Goal: Answer question/provide support: Share knowledge or assist other users

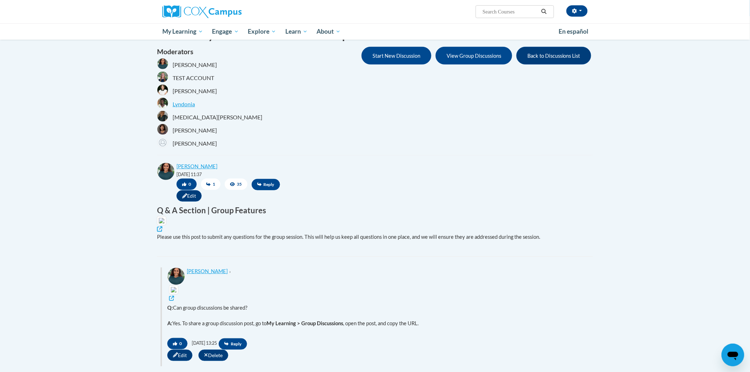
scroll to position [157, 0]
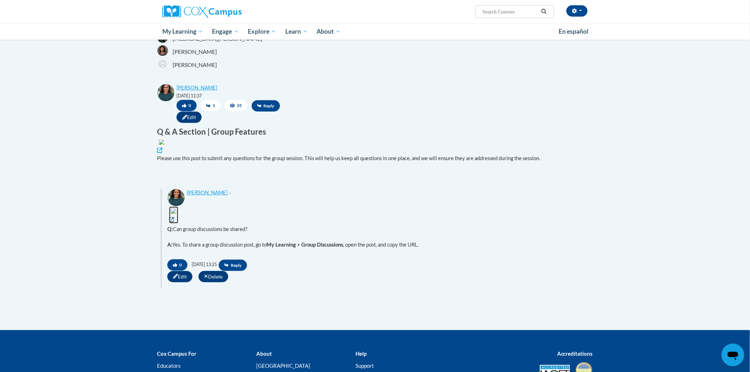
click at [178, 216] on img at bounding box center [173, 211] width 9 height 9
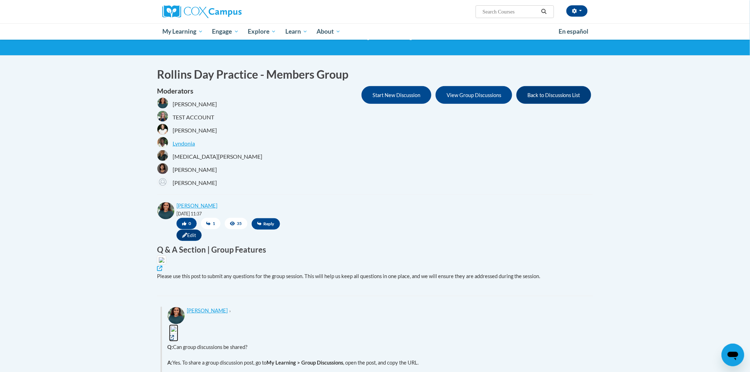
scroll to position [0, 0]
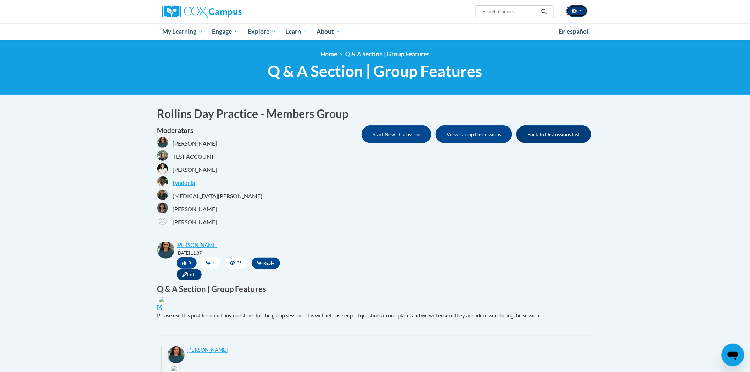
click at [575, 13] on icon "button" at bounding box center [574, 11] width 5 height 5
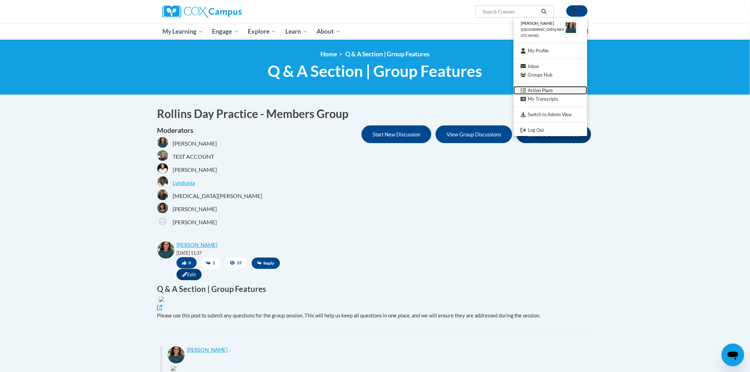
click at [555, 91] on link "Action Plans" at bounding box center [550, 90] width 74 height 9
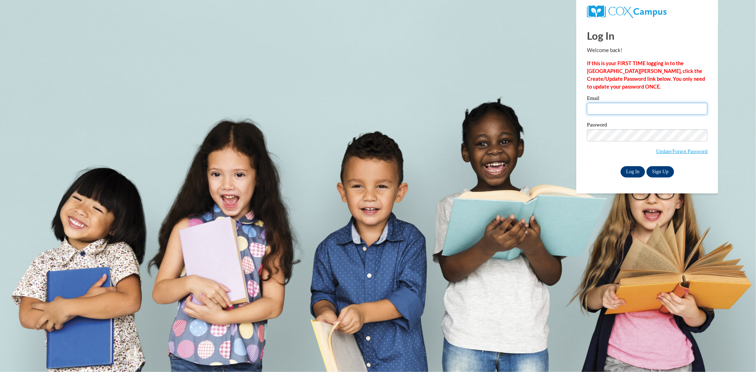
type input "slyons@atlantaspeechschool.org"
click at [630, 173] on input "Log In" at bounding box center [632, 171] width 25 height 11
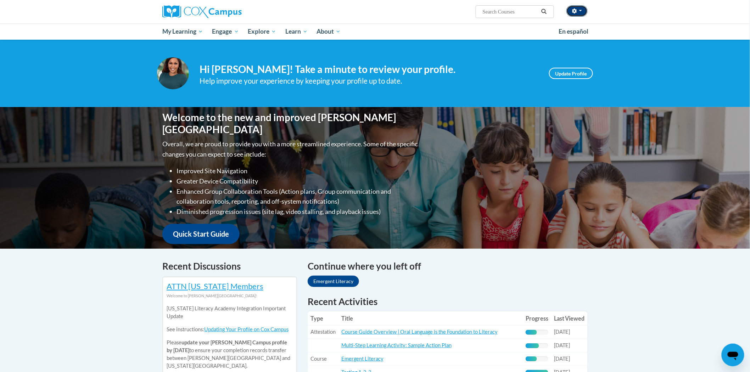
click at [585, 16] on button "button" at bounding box center [576, 10] width 21 height 11
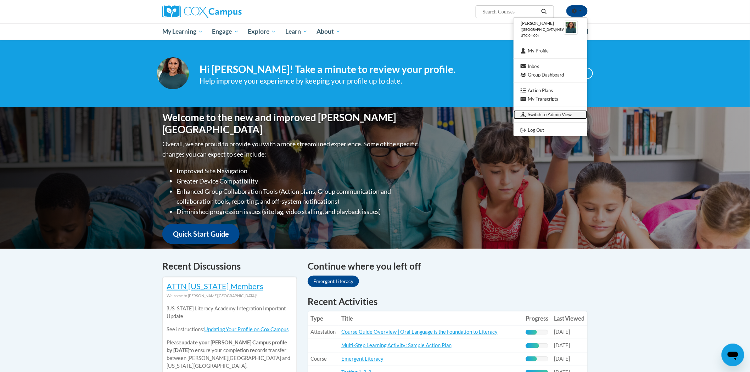
click at [568, 113] on link "Switch to Admin View" at bounding box center [550, 114] width 74 height 9
